Goal: Navigation & Orientation: Find specific page/section

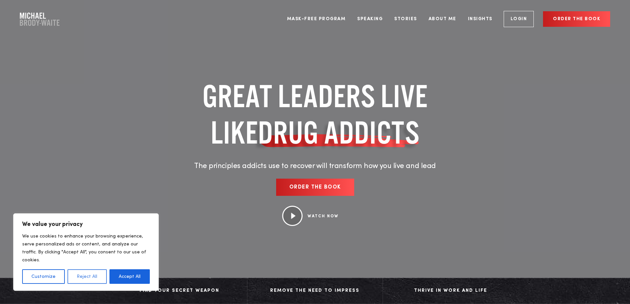
click at [89, 275] on button "Reject All" at bounding box center [86, 276] width 39 height 15
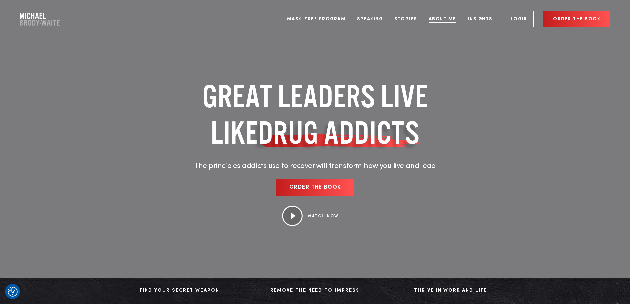
click at [449, 21] on link "About Me" at bounding box center [443, 19] width 38 height 25
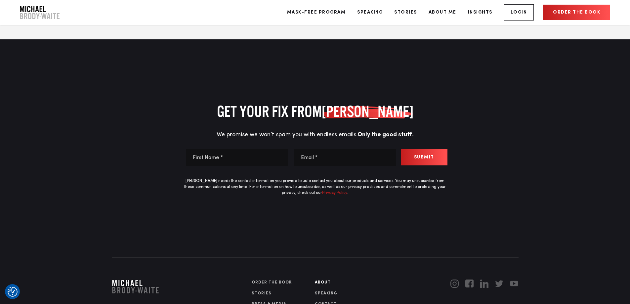
scroll to position [3342, 0]
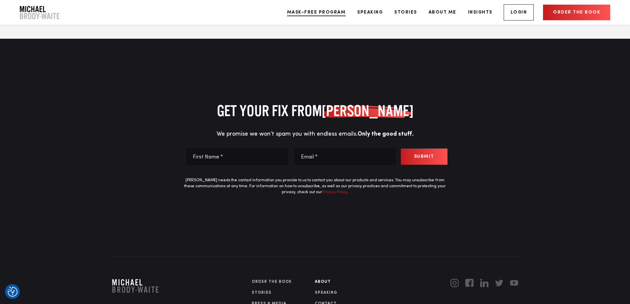
click at [326, 13] on link "Mask-Free Program" at bounding box center [316, 12] width 69 height 25
